Goal: Navigation & Orientation: Go to known website

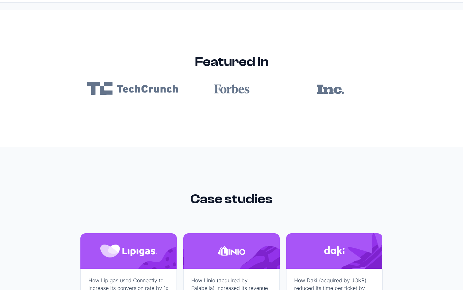
scroll to position [3852, 0]
